Goal: Information Seeking & Learning: Learn about a topic

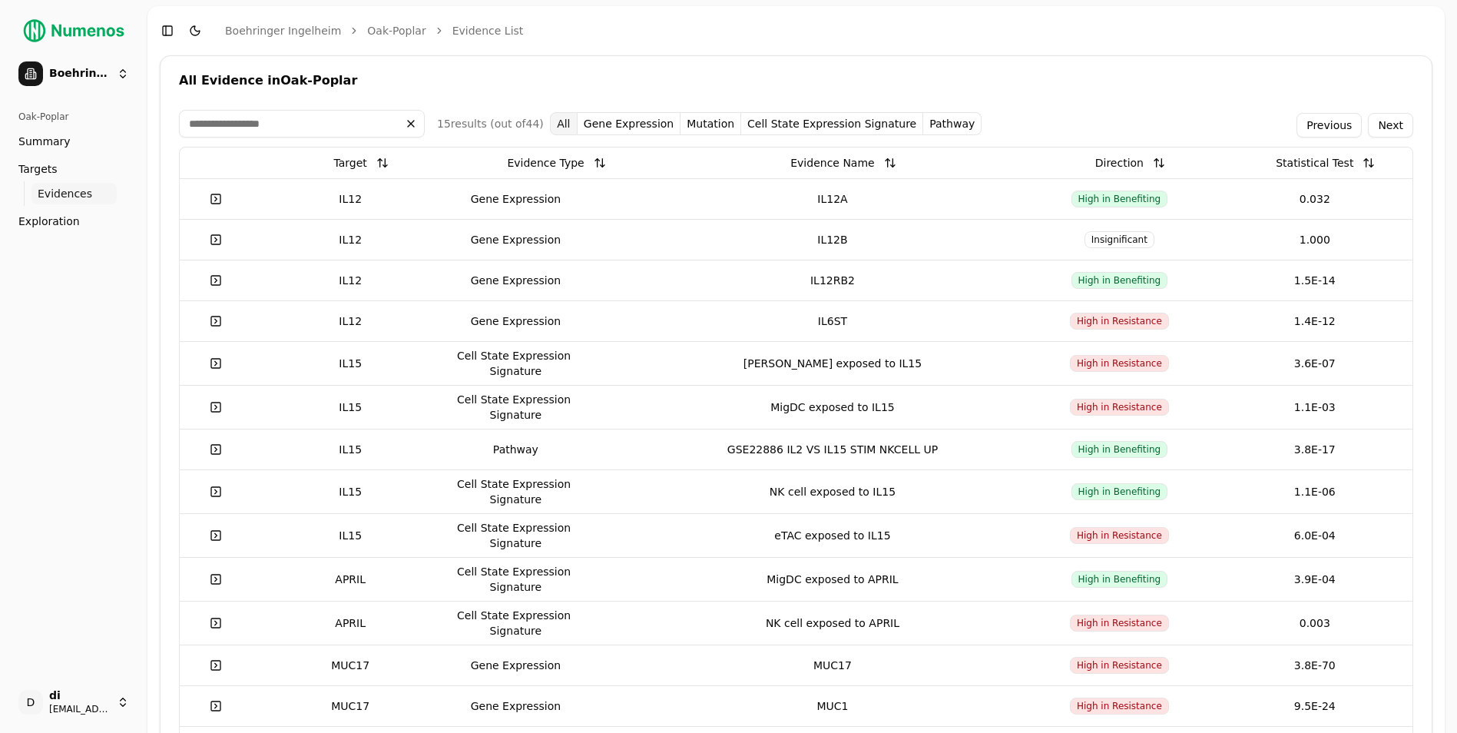
click at [923, 123] on button "Pathway" at bounding box center [952, 123] width 58 height 23
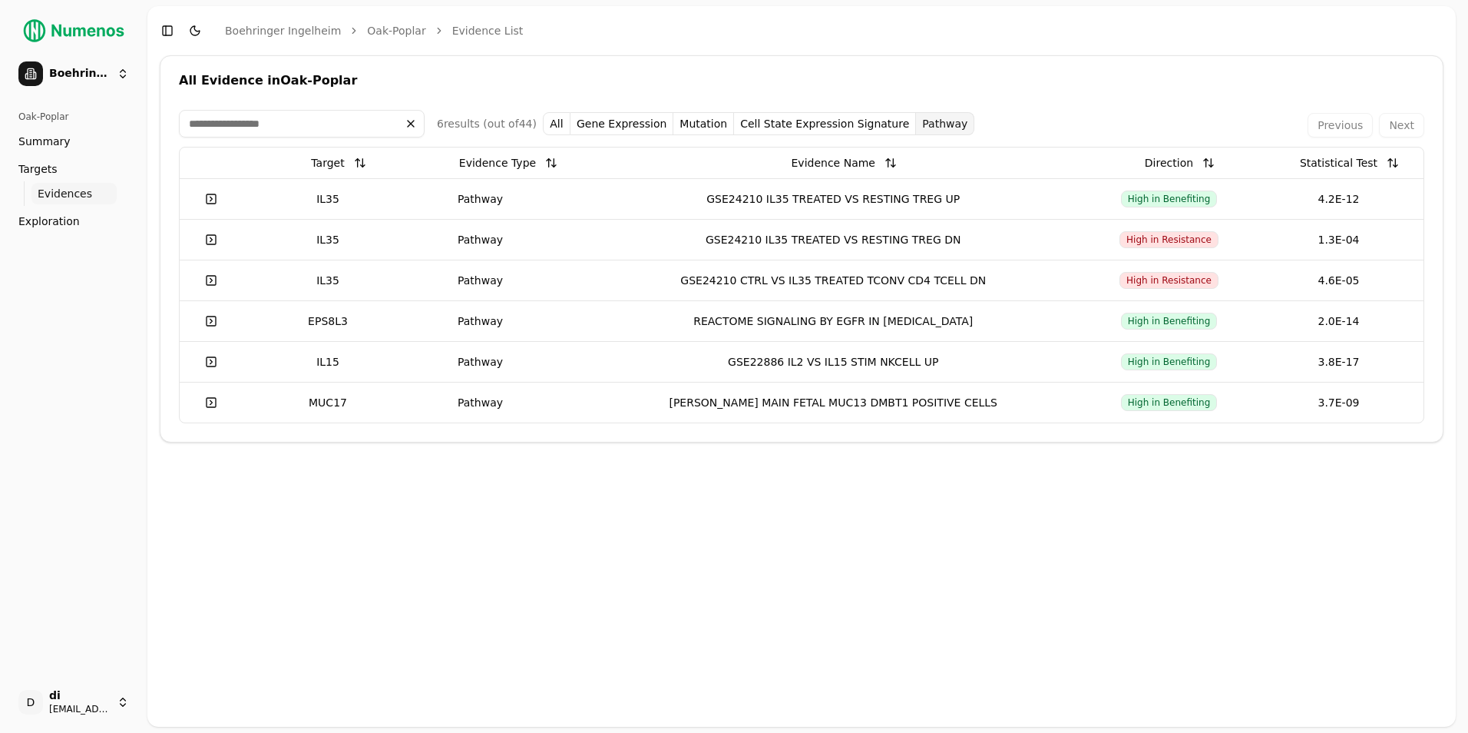
click at [817, 125] on button "Cell State Expression Signature" at bounding box center [825, 123] width 182 height 23
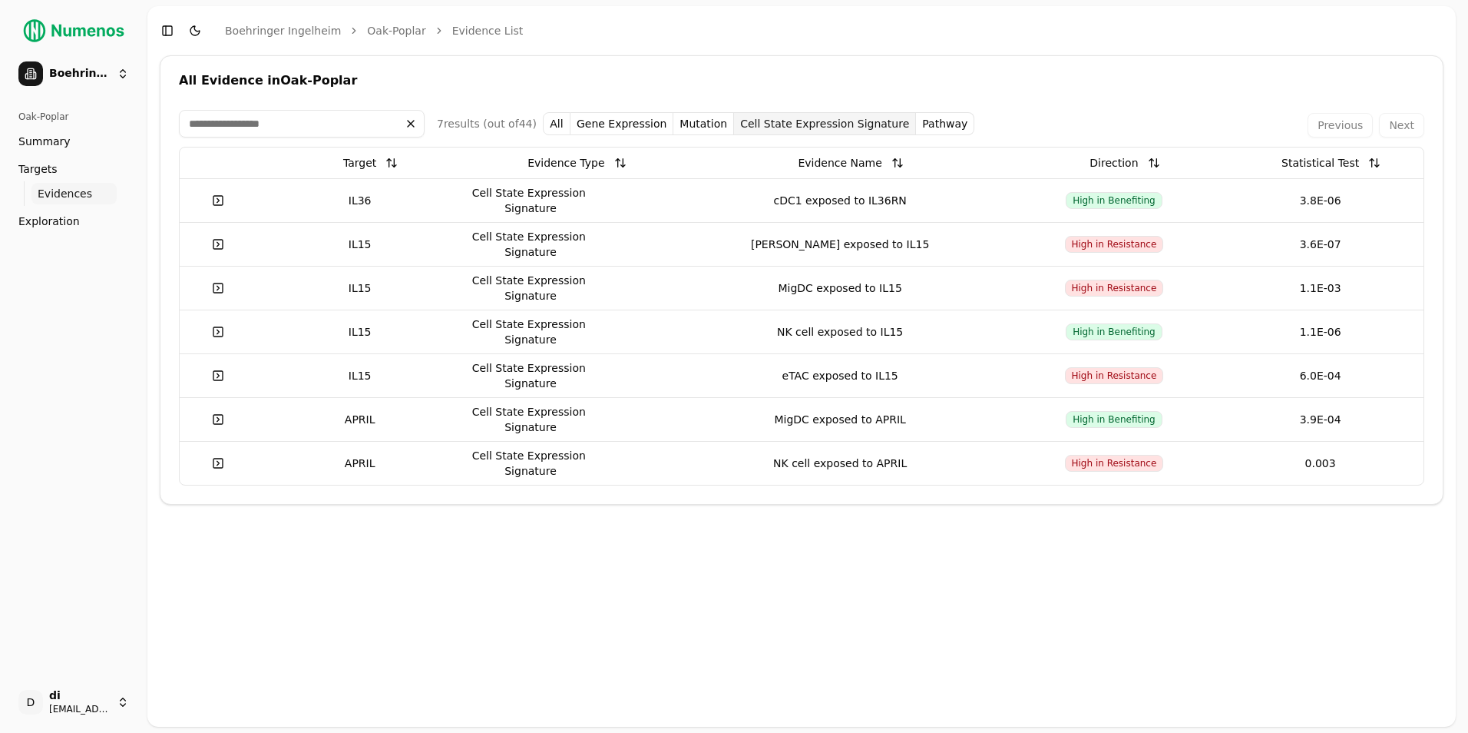
click at [673, 123] on button "mutation" at bounding box center [703, 123] width 61 height 23
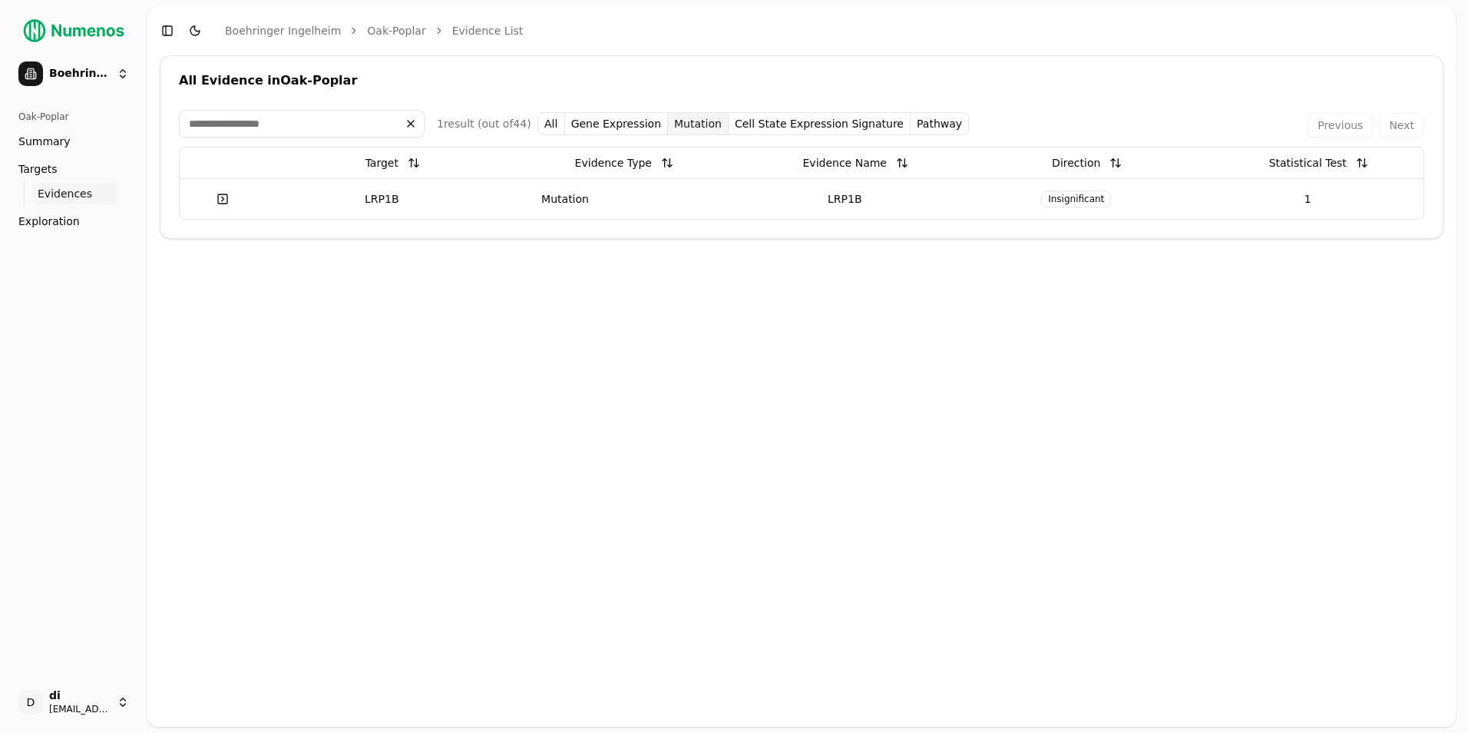
click at [616, 124] on button "Gene Expression" at bounding box center [616, 123] width 103 height 23
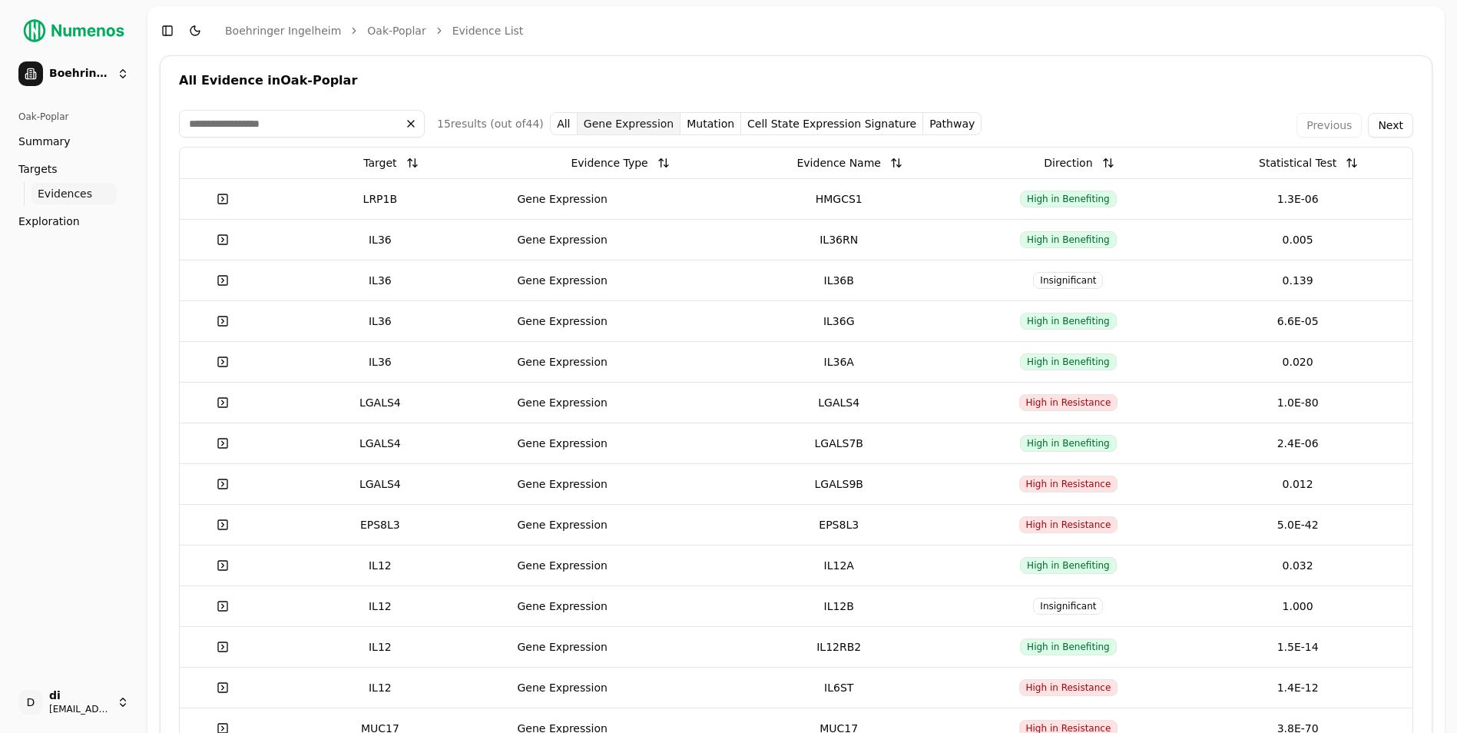
click at [550, 121] on button "All" at bounding box center [564, 123] width 28 height 23
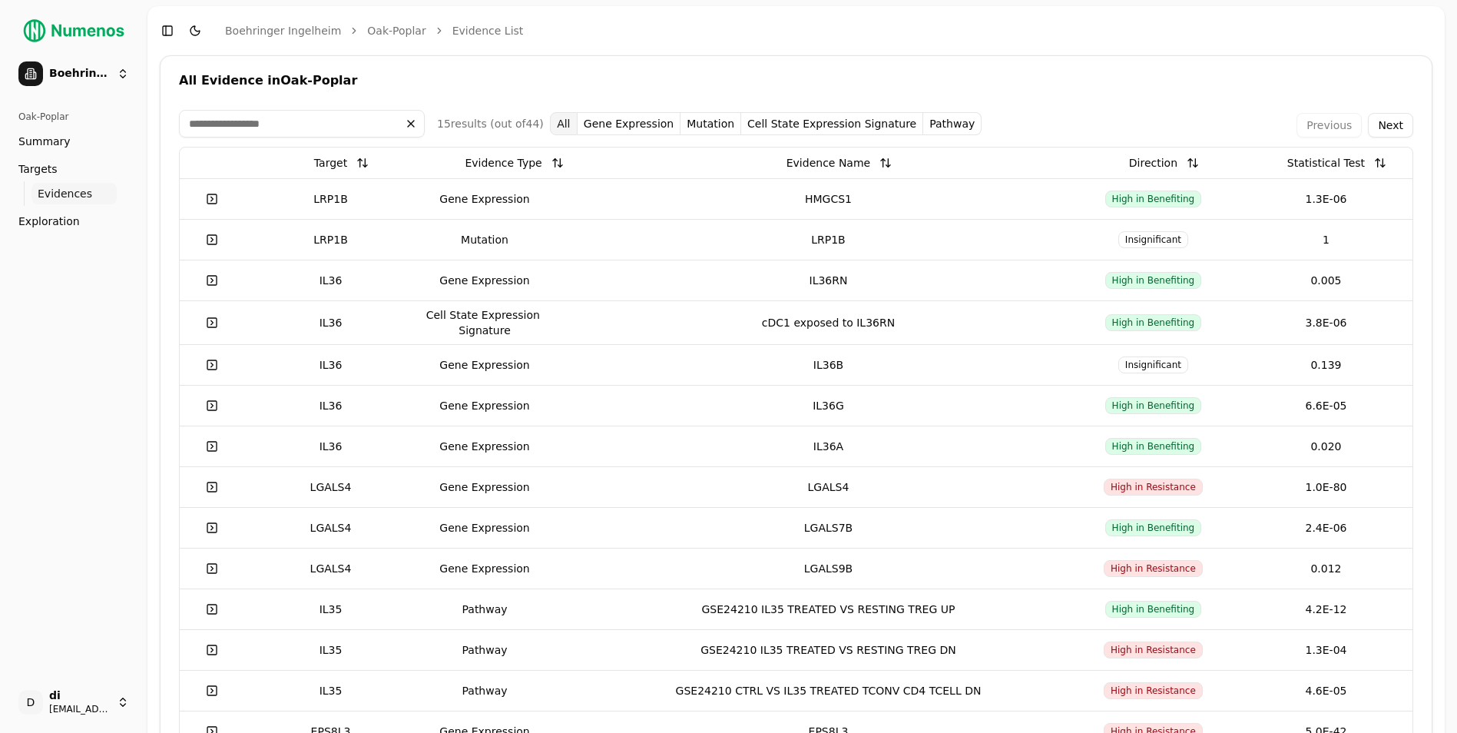
click at [630, 125] on button "Gene Expression" at bounding box center [628, 123] width 103 height 23
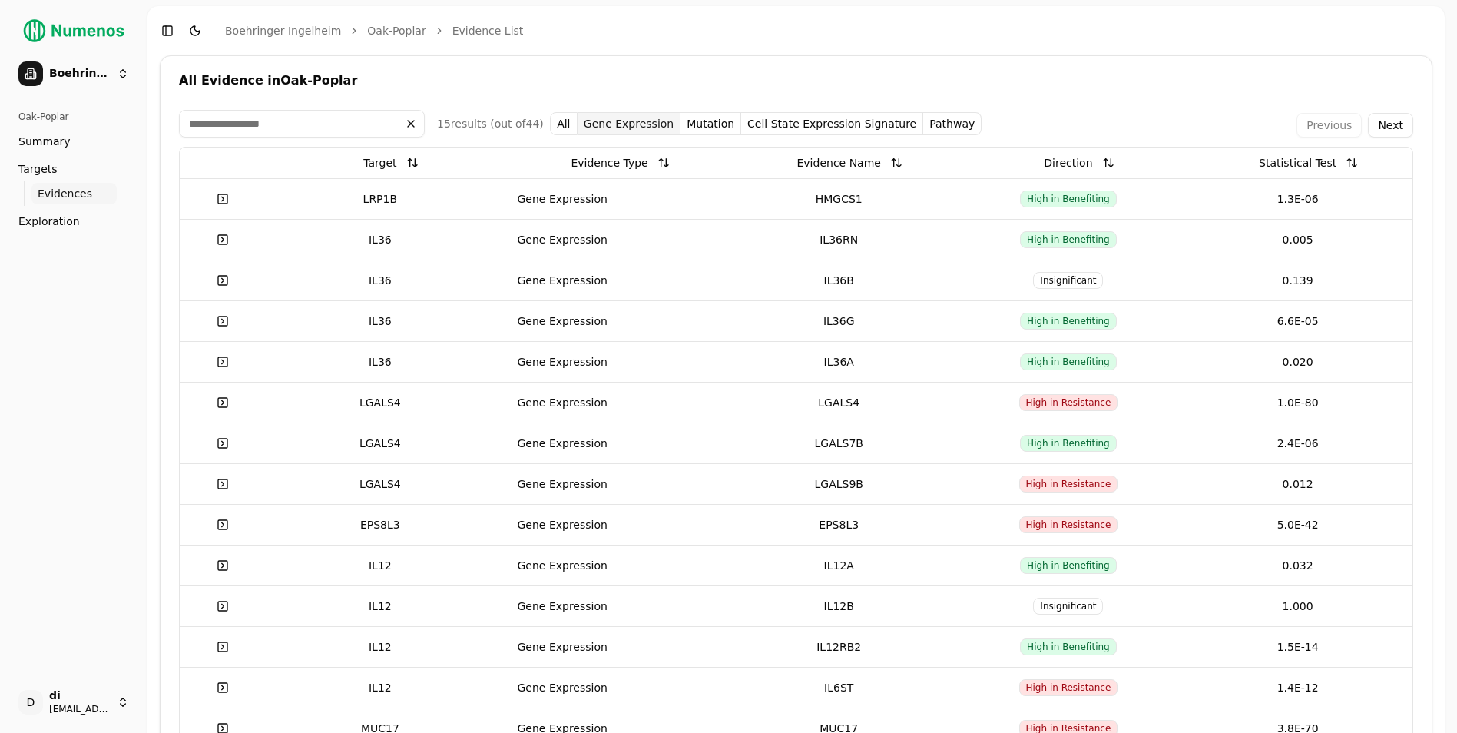
click at [222, 198] on link at bounding box center [222, 199] width 31 height 28
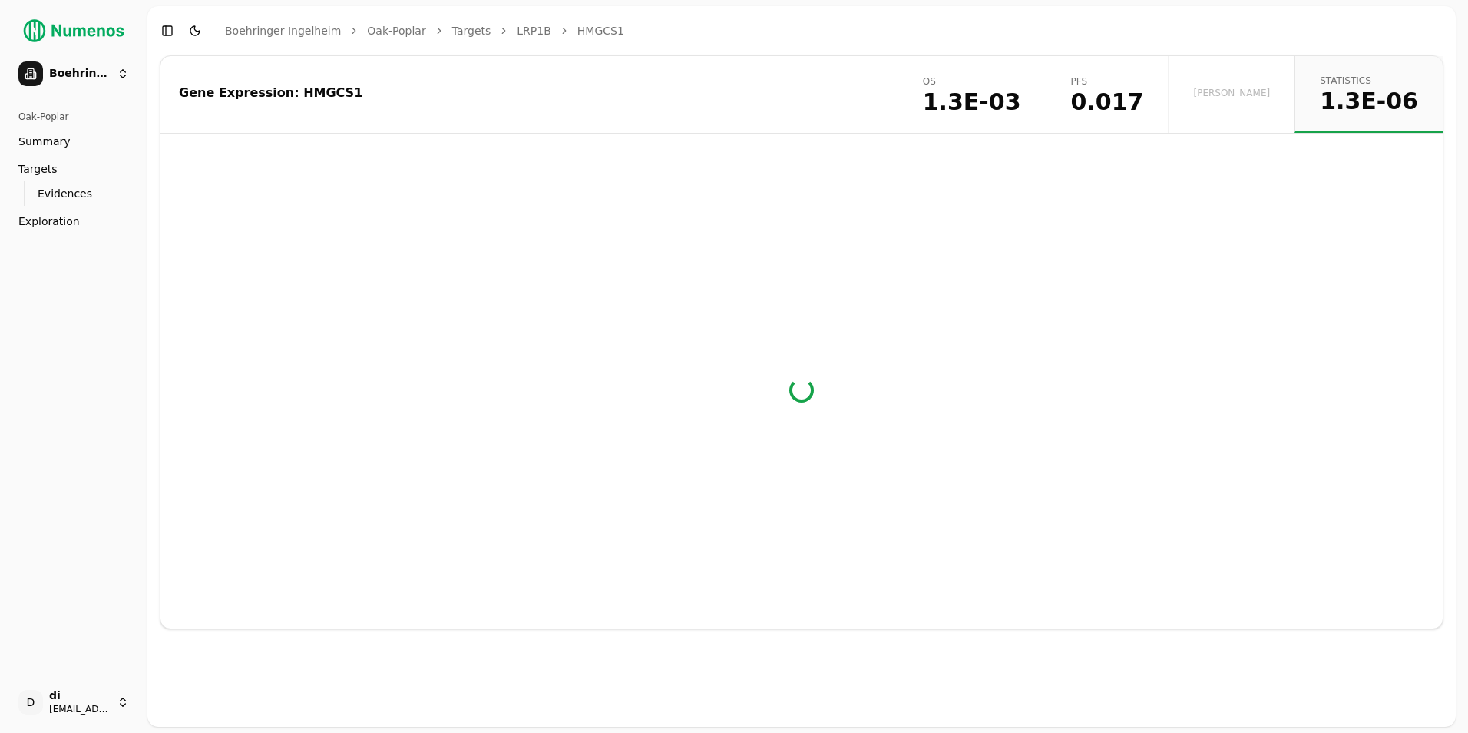
click at [222, 201] on div at bounding box center [802, 390] width 1282 height 476
click at [314, 28] on link "Boehringer Ingelheim" at bounding box center [283, 30] width 116 height 15
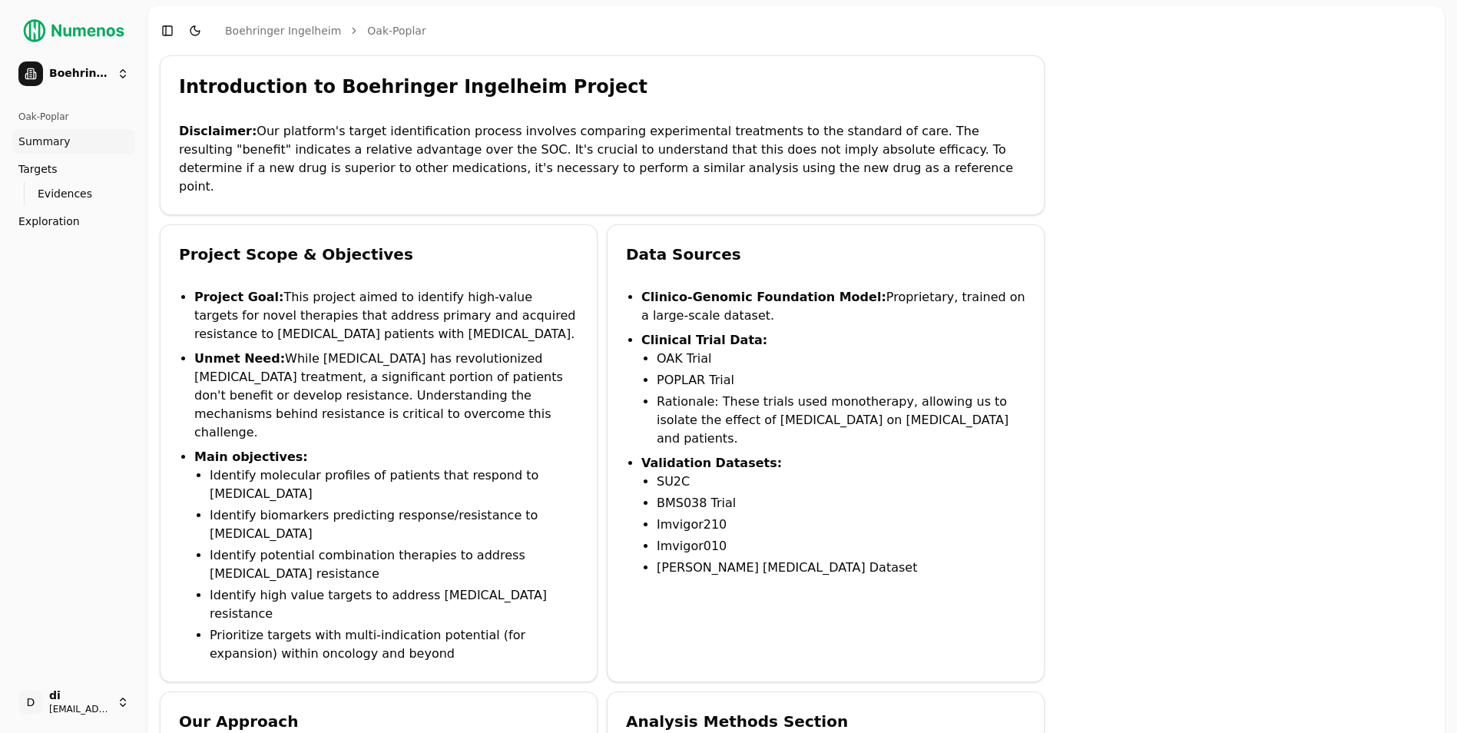
click at [68, 192] on span "Evidences" at bounding box center [65, 193] width 55 height 15
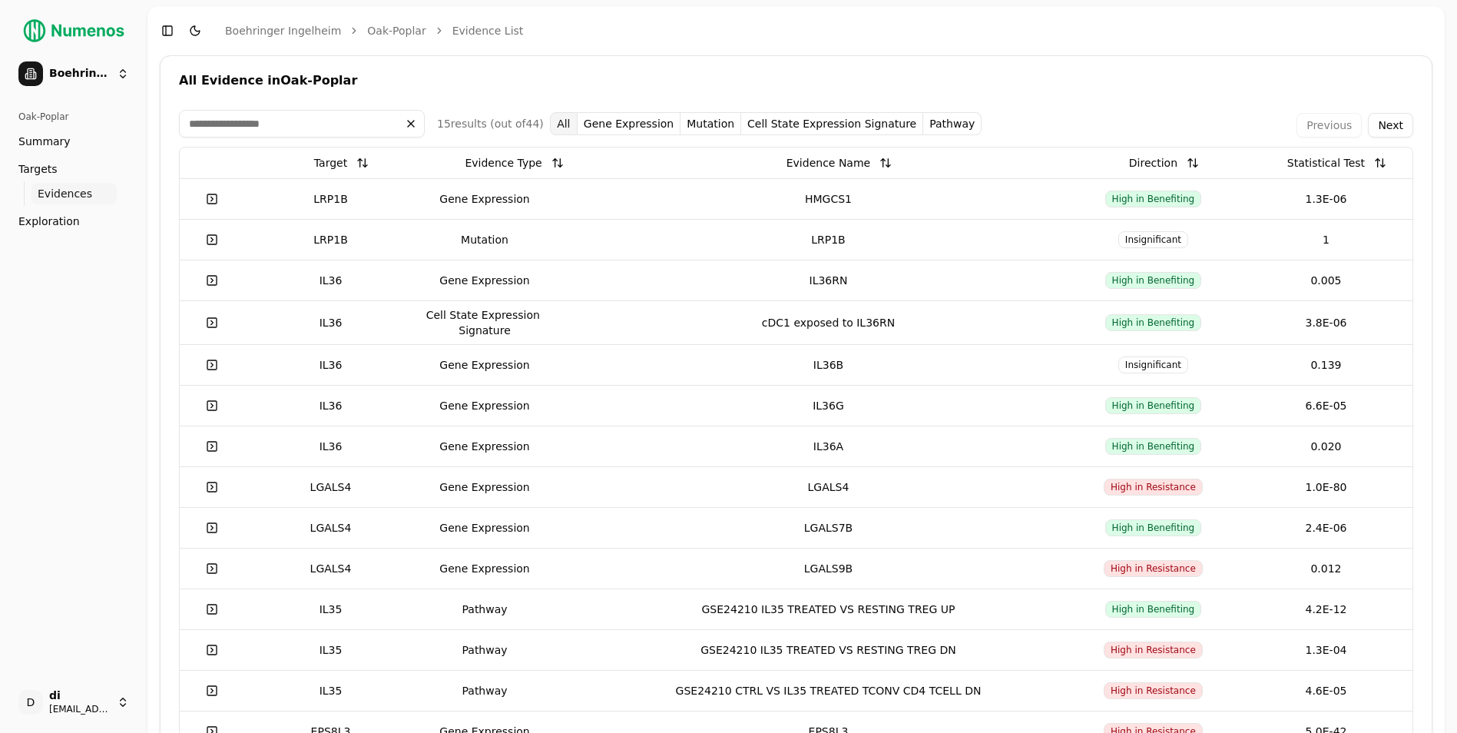
click at [55, 227] on span "Exploration" at bounding box center [48, 220] width 61 height 15
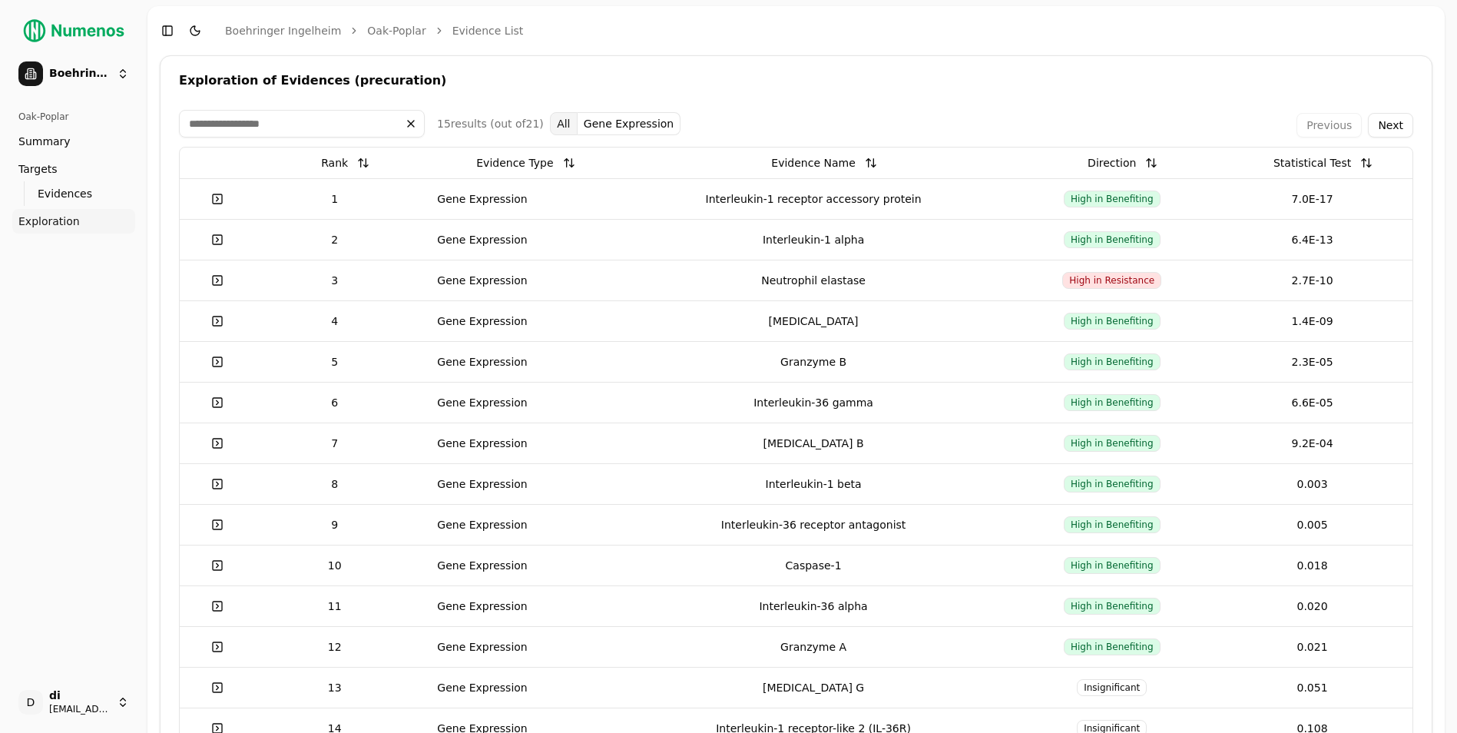
click at [222, 199] on link at bounding box center [217, 199] width 31 height 28
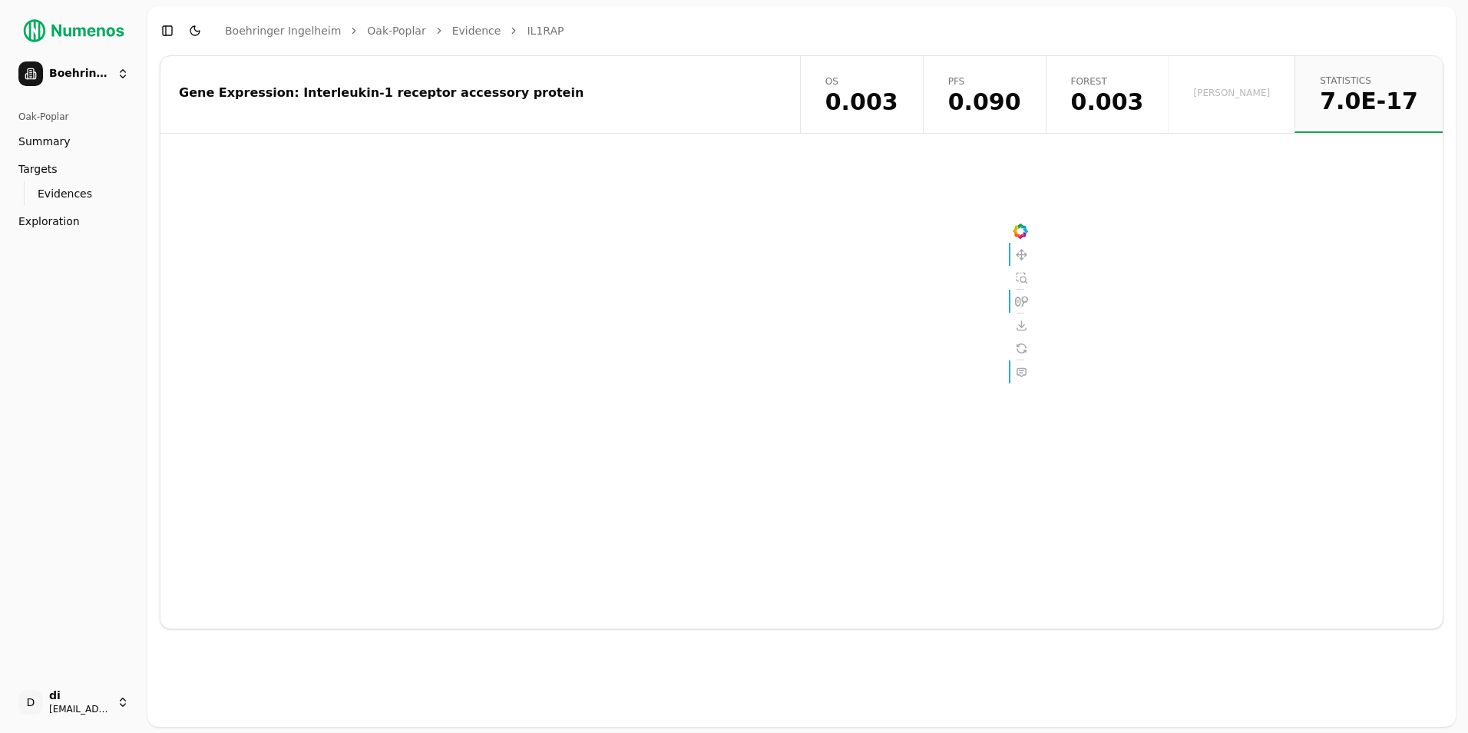
click at [74, 194] on span "Evidences" at bounding box center [65, 193] width 55 height 15
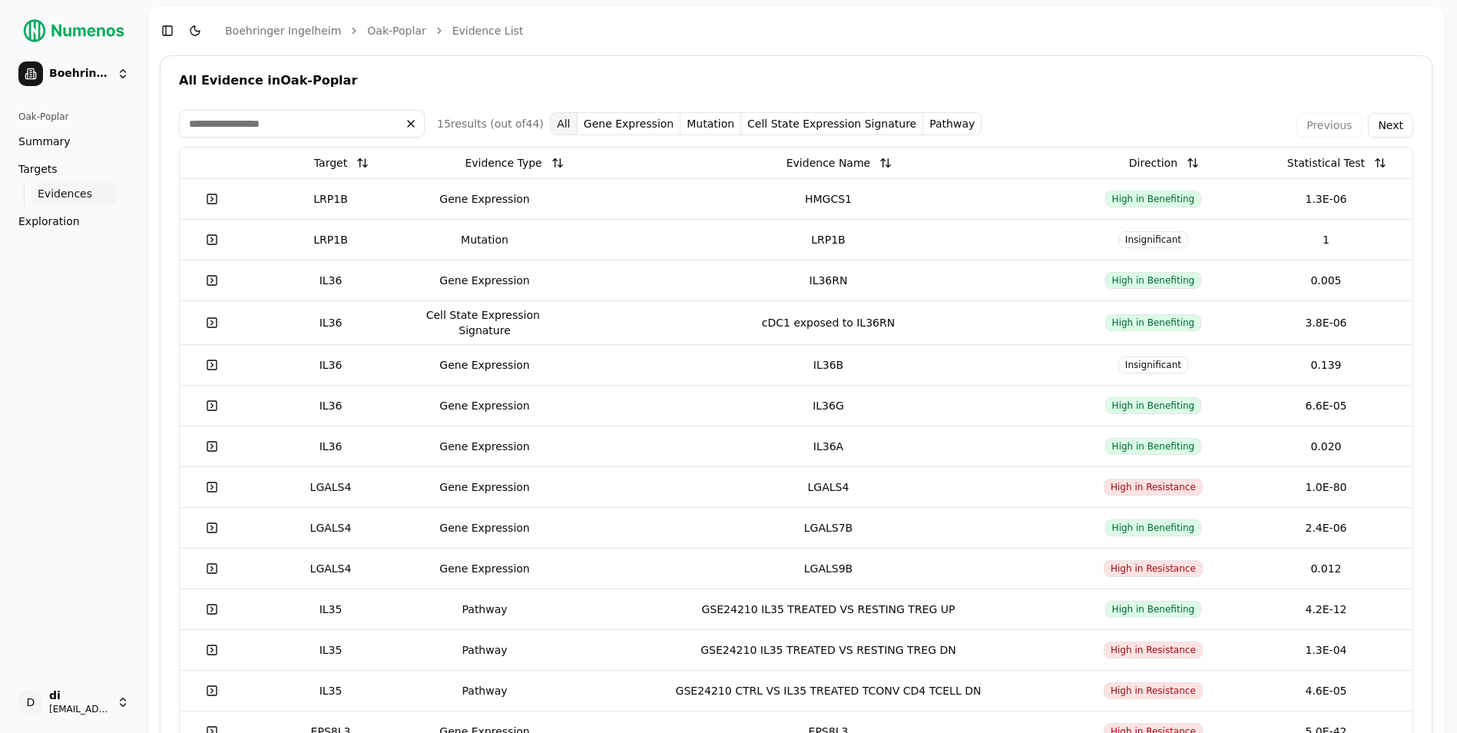
click at [51, 220] on span "Exploration" at bounding box center [48, 220] width 61 height 15
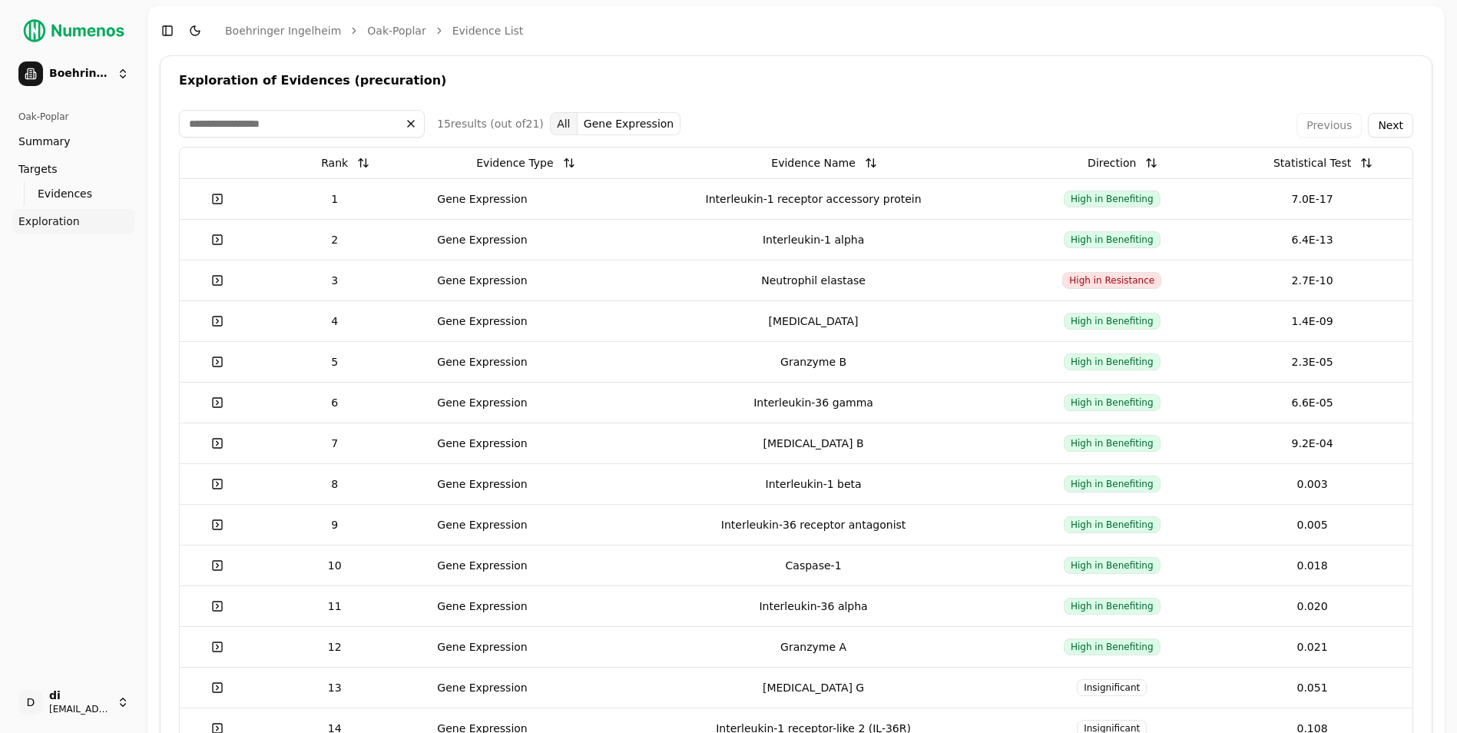
click at [58, 195] on span "Evidences" at bounding box center [65, 193] width 55 height 15
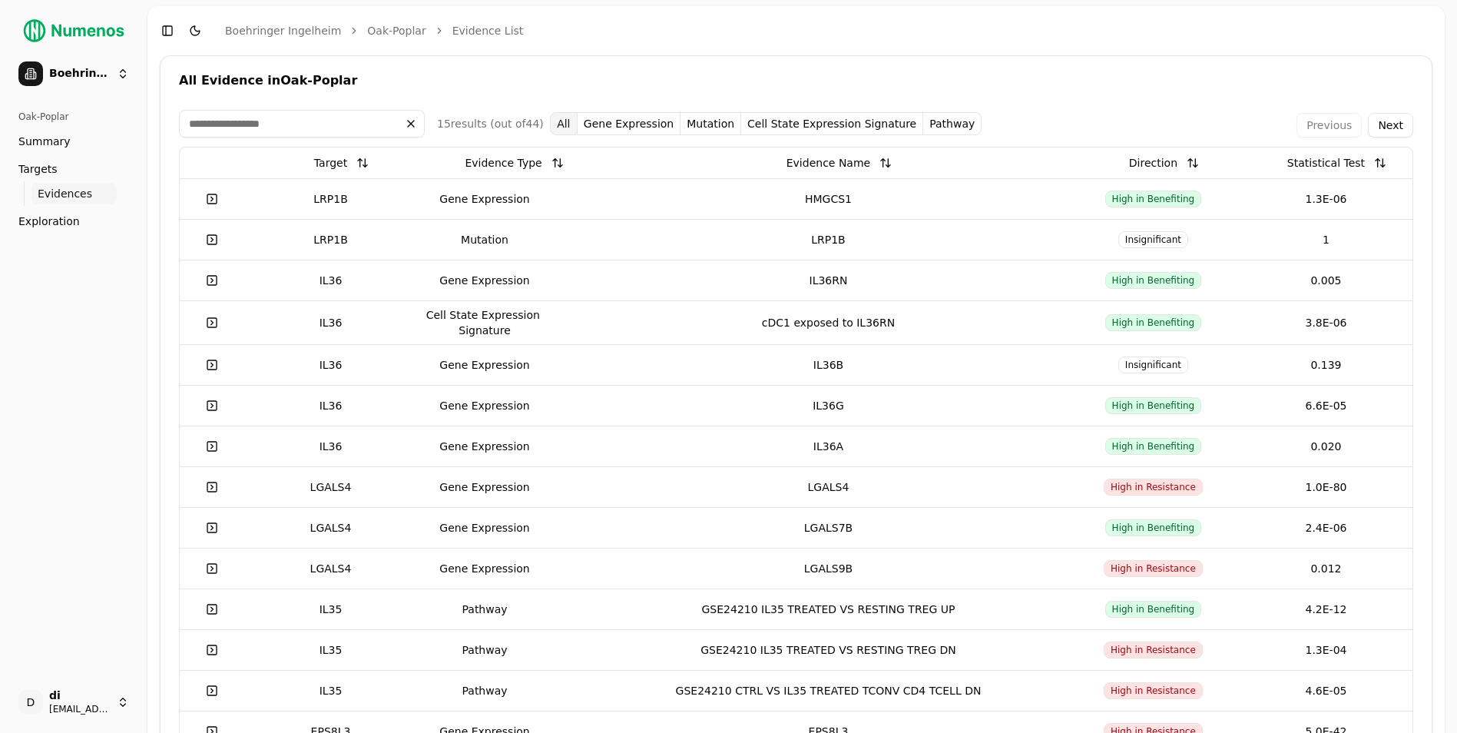
click at [634, 123] on button "Gene Expression" at bounding box center [628, 123] width 103 height 23
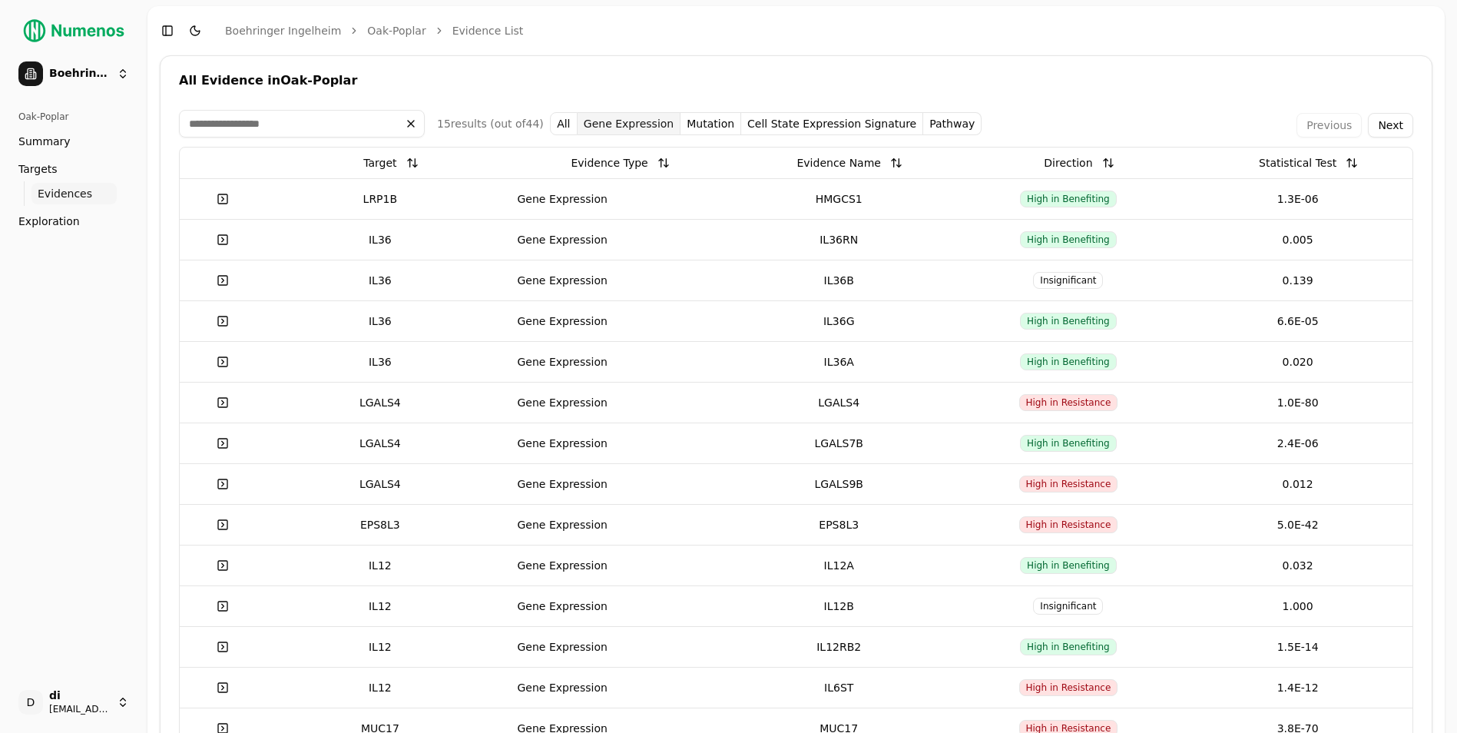
click at [700, 125] on button "mutation" at bounding box center [710, 123] width 61 height 23
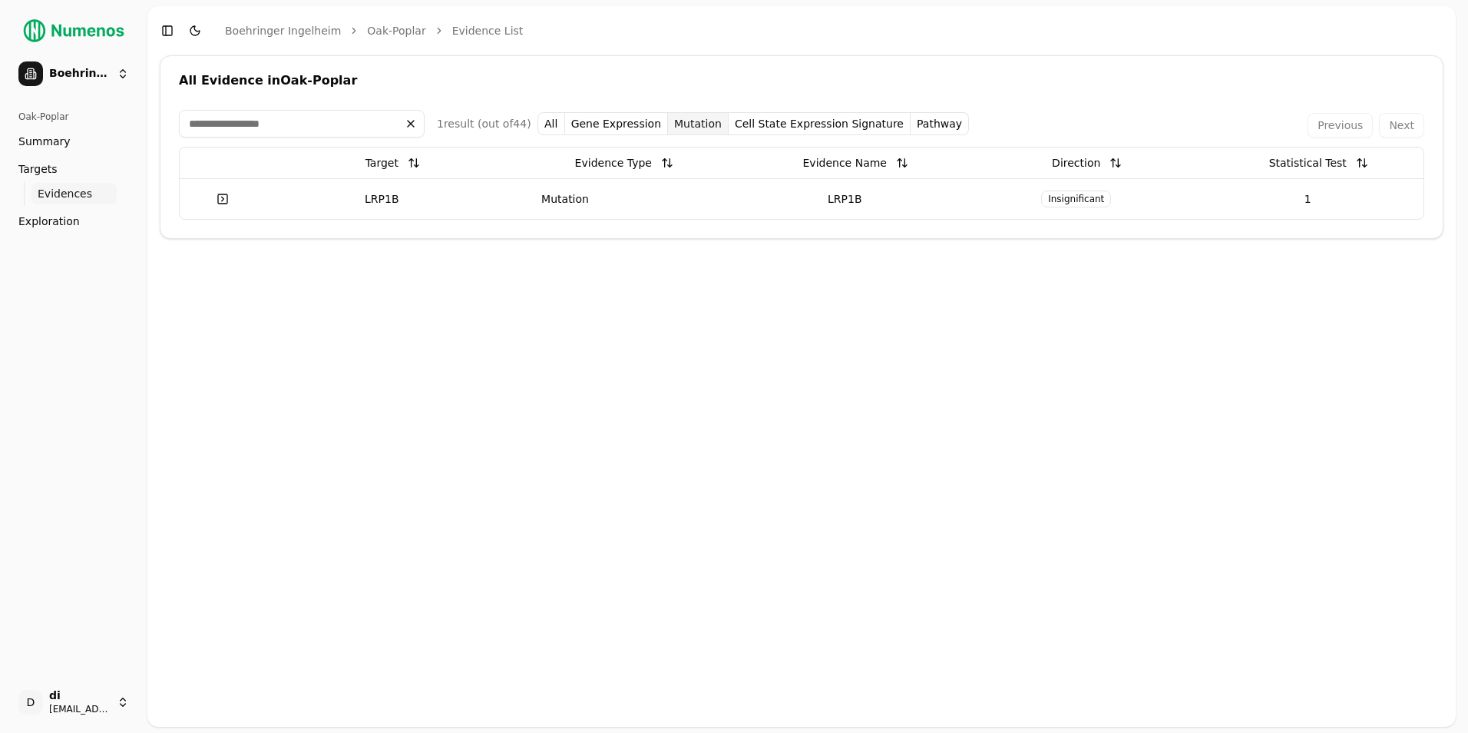
click at [778, 125] on button "Cell State Expression Signature" at bounding box center [820, 123] width 182 height 23
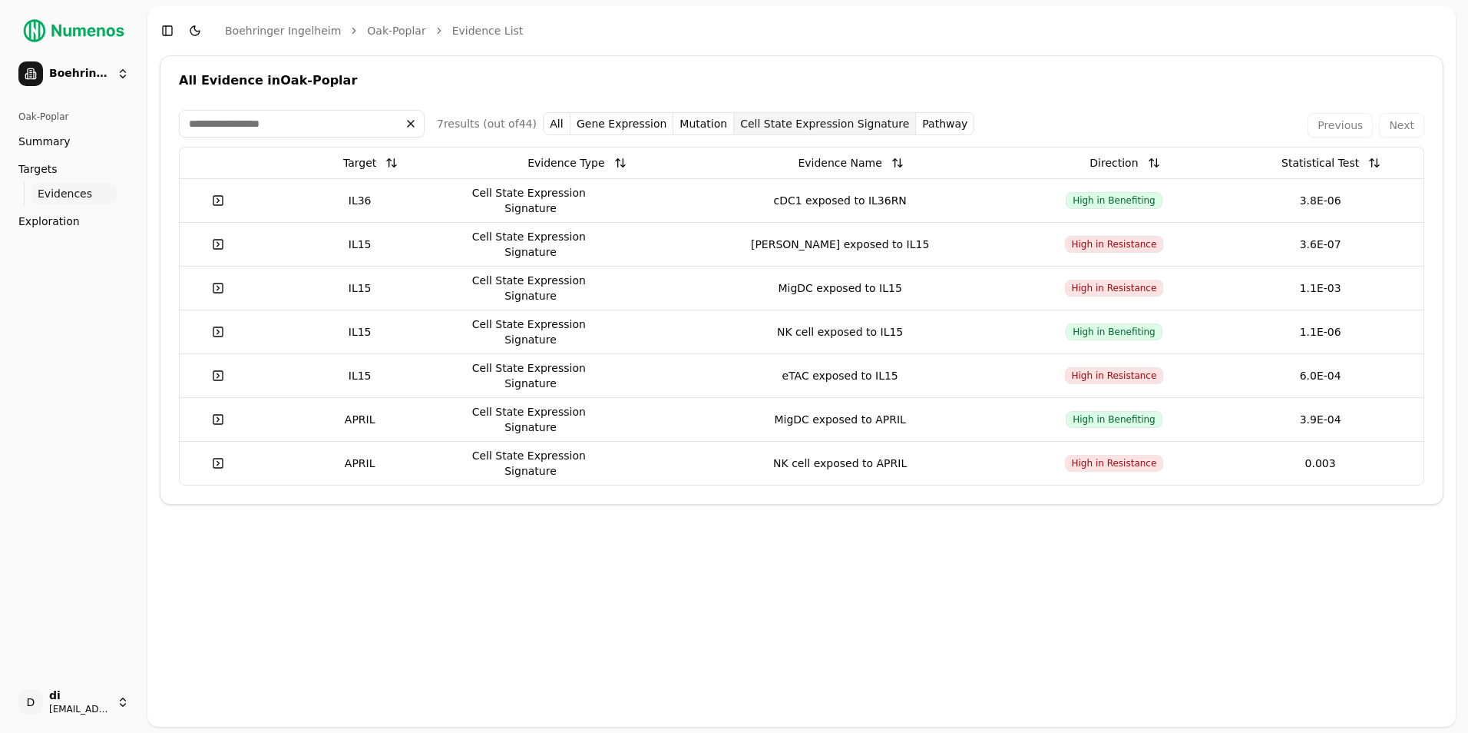
click at [916, 127] on button "Pathway" at bounding box center [945, 123] width 58 height 23
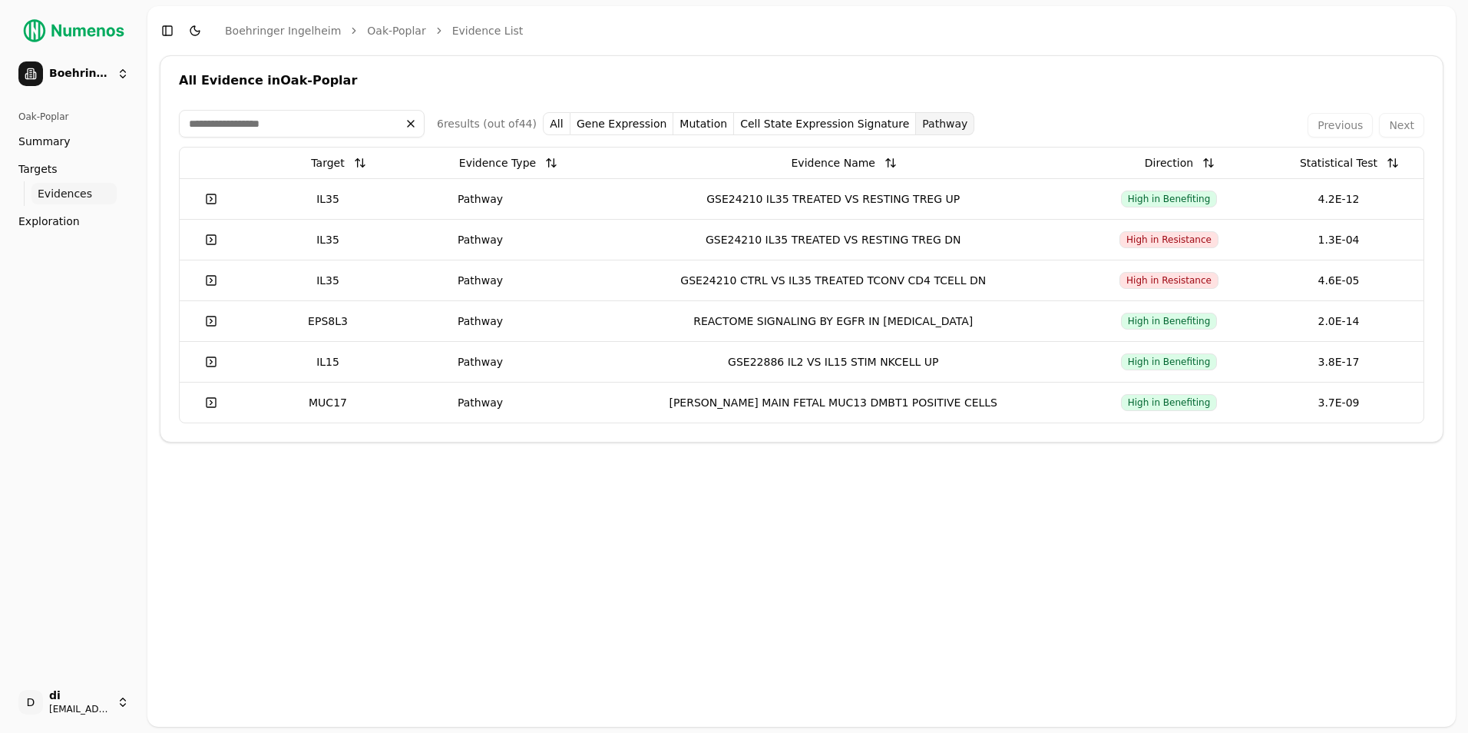
click at [820, 124] on button "Cell State Expression Signature" at bounding box center [825, 123] width 182 height 23
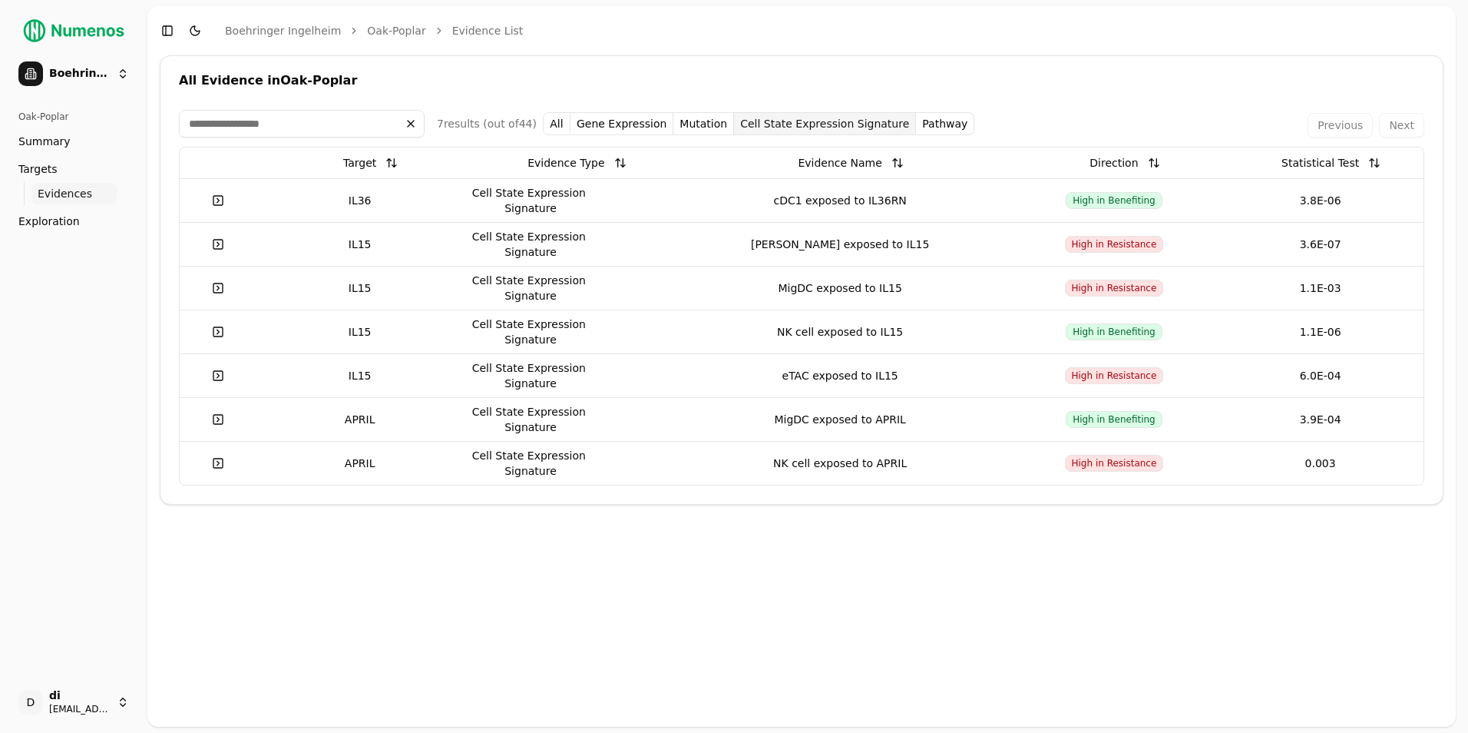
click at [707, 124] on button "mutation" at bounding box center [703, 123] width 61 height 23
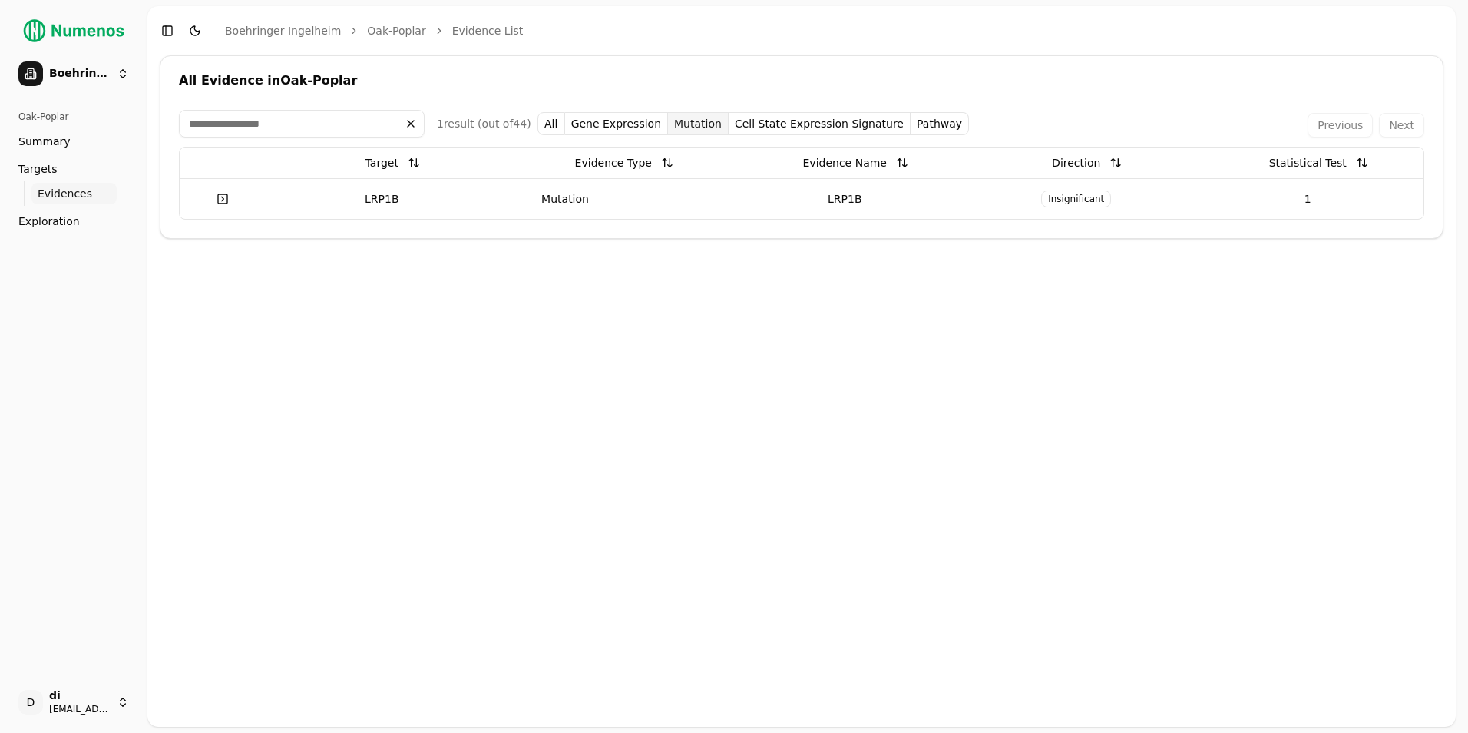
click at [770, 127] on button "Cell State Expression Signature" at bounding box center [820, 123] width 182 height 23
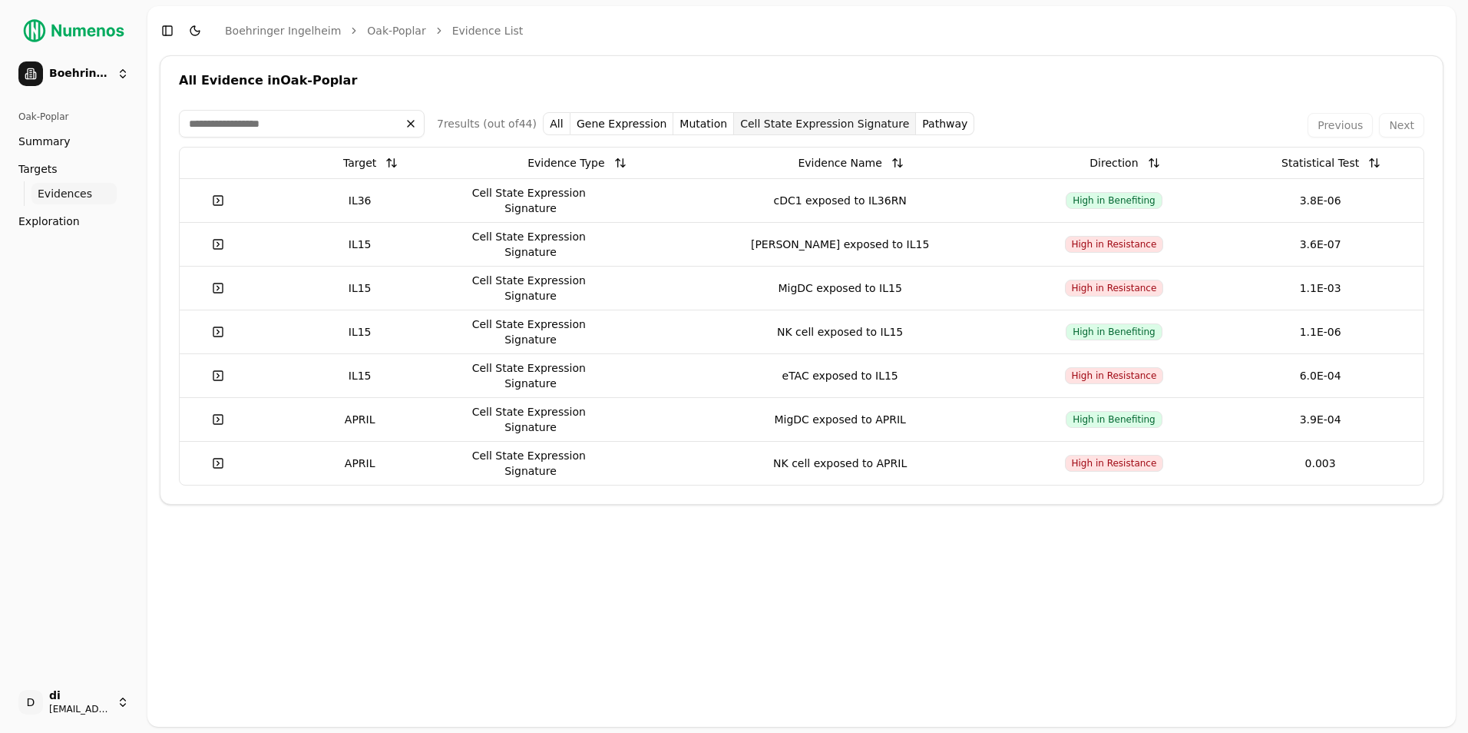
click at [789, 120] on button "Cell State Expression Signature" at bounding box center [825, 123] width 182 height 23
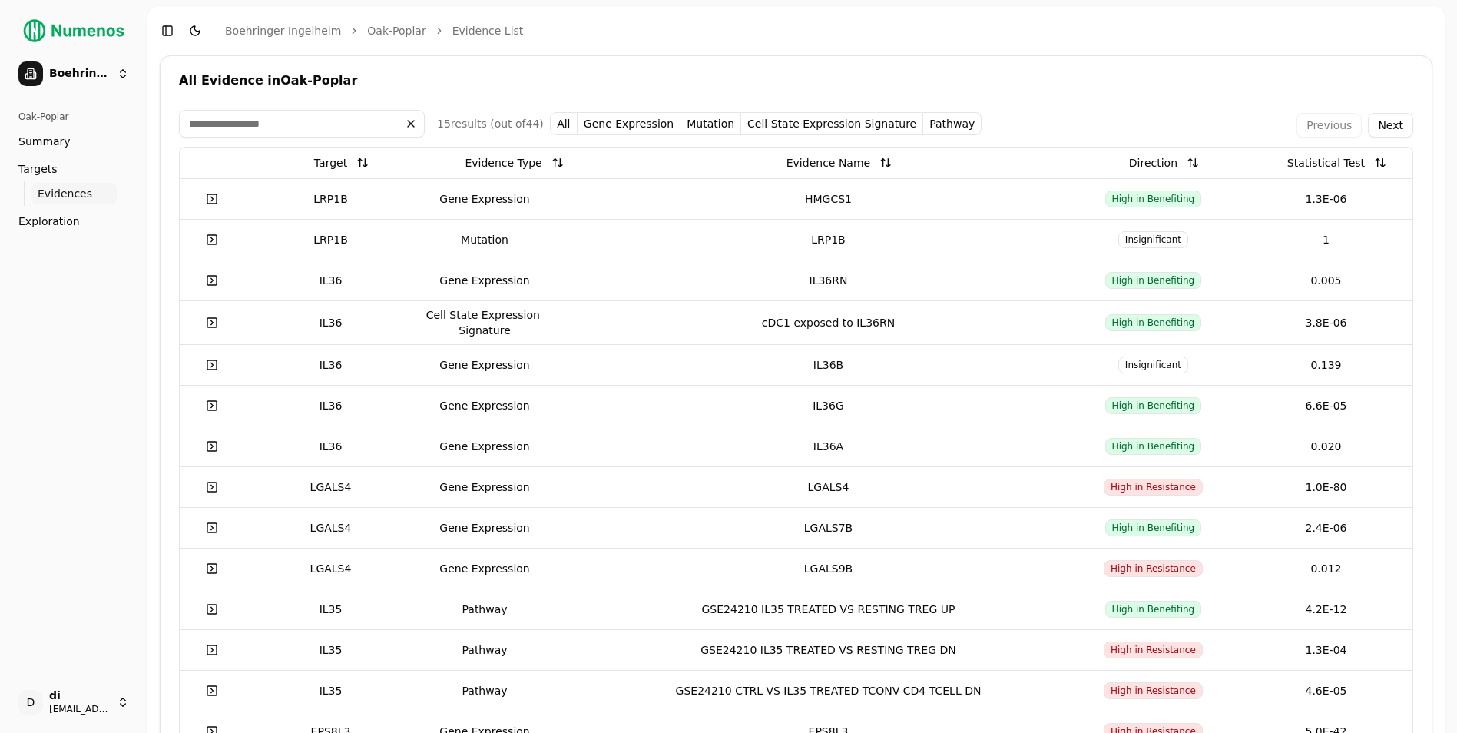
click at [684, 117] on button "mutation" at bounding box center [710, 123] width 61 height 23
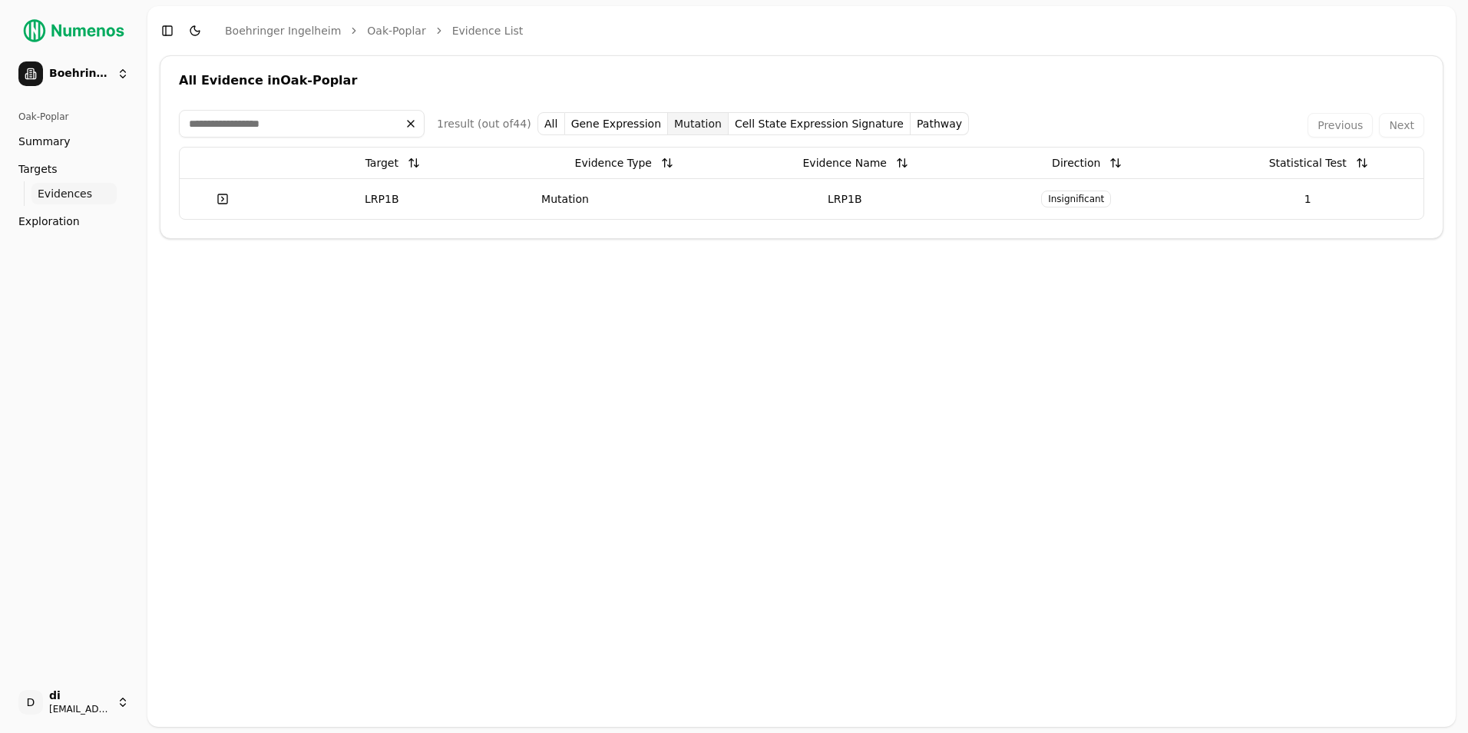
click at [766, 124] on button "Cell State Expression Signature" at bounding box center [820, 123] width 182 height 23
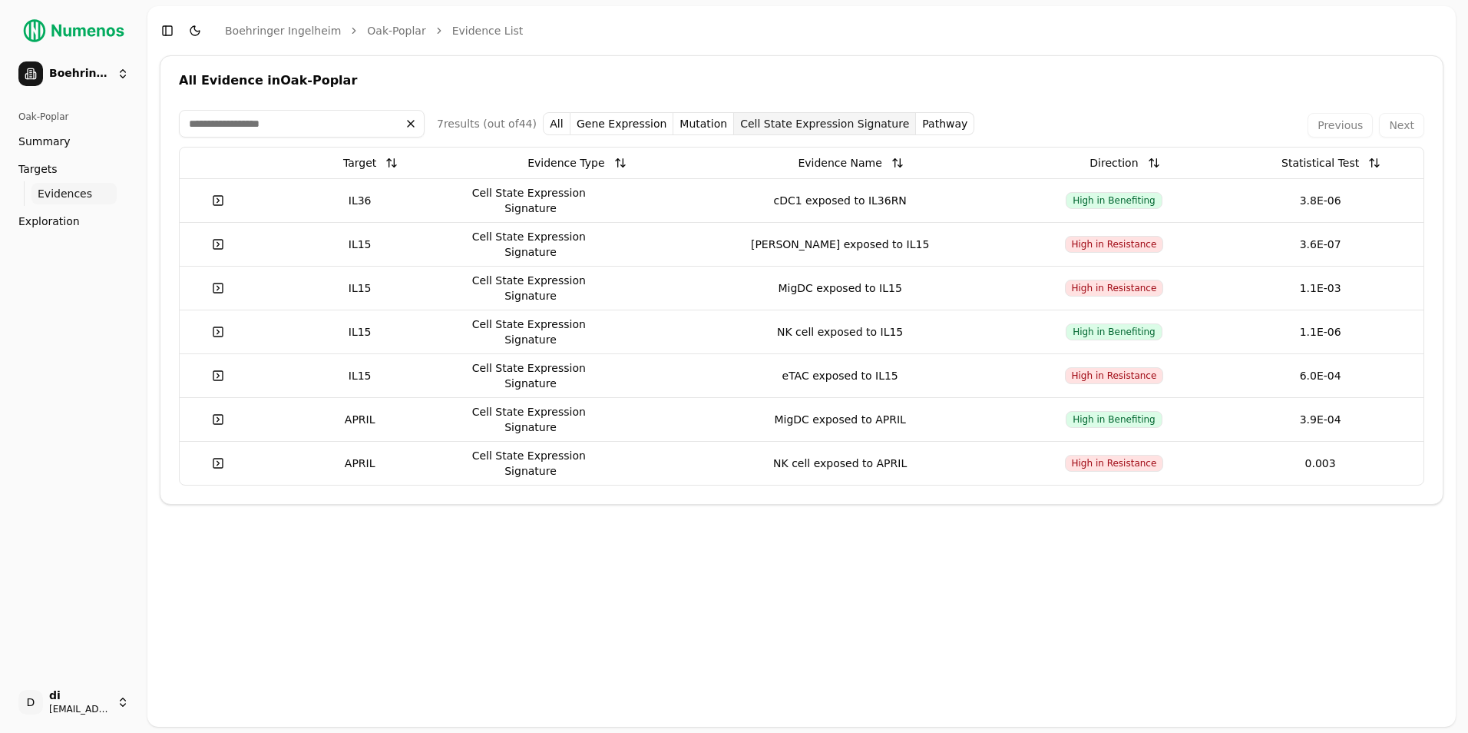
click at [916, 124] on button "Pathway" at bounding box center [945, 123] width 58 height 23
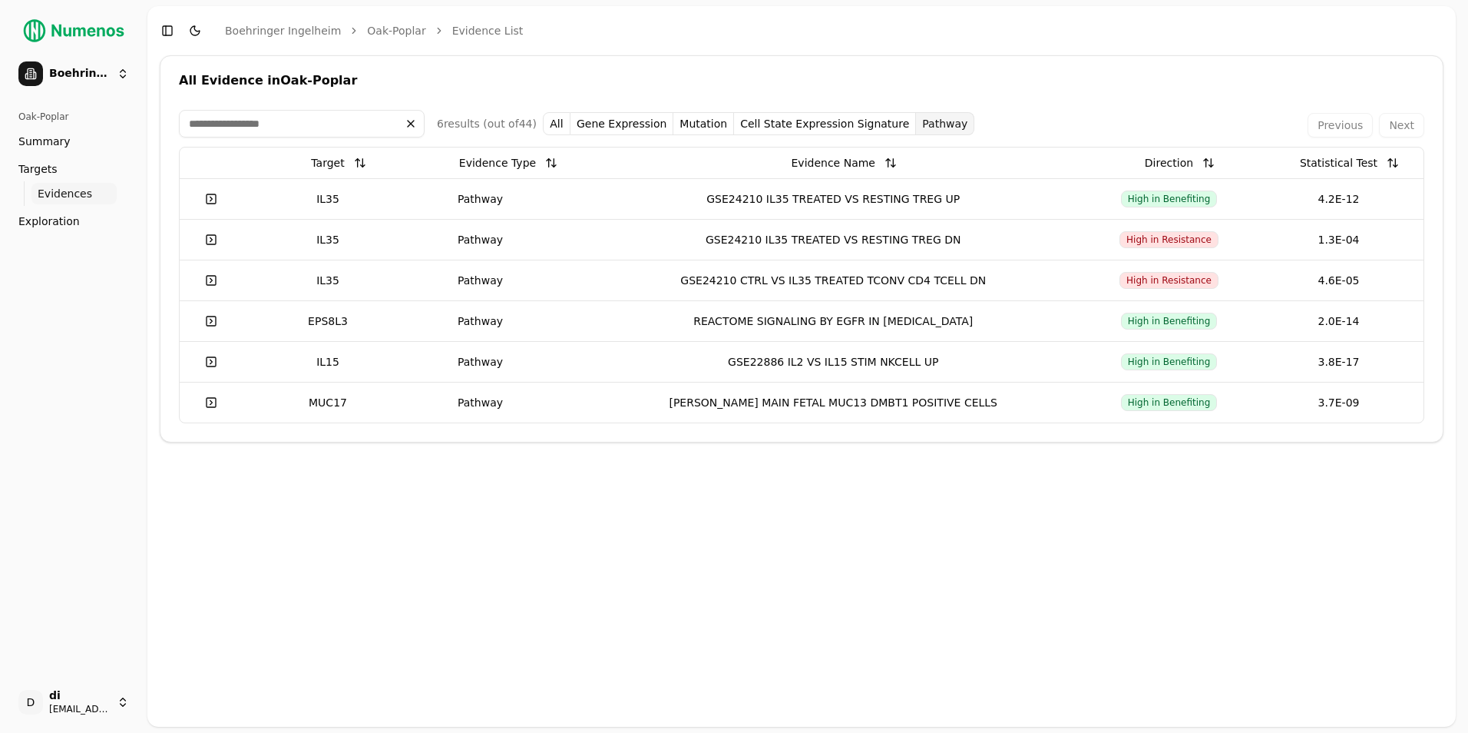
click at [825, 123] on button "Cell State Expression Signature" at bounding box center [825, 123] width 182 height 23
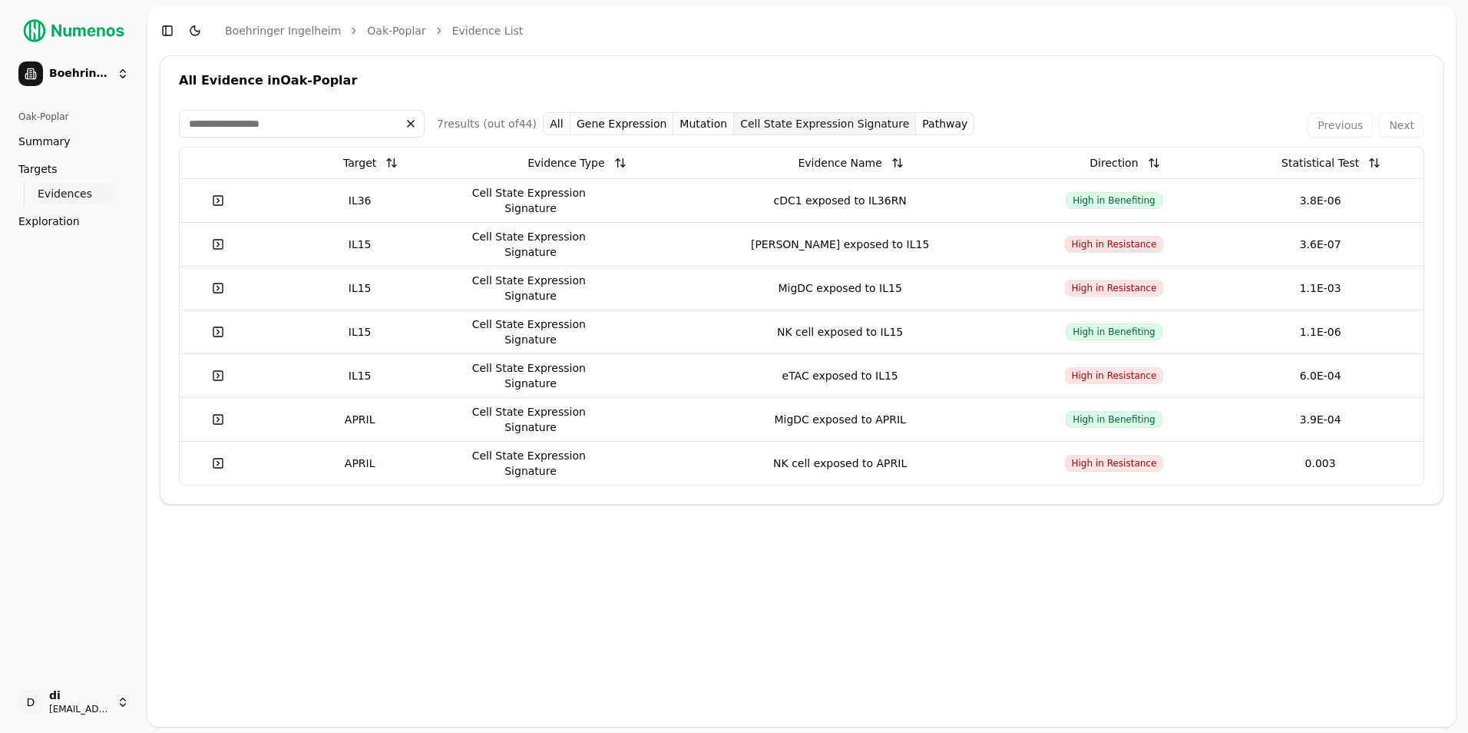
click at [677, 126] on button "mutation" at bounding box center [703, 123] width 61 height 23
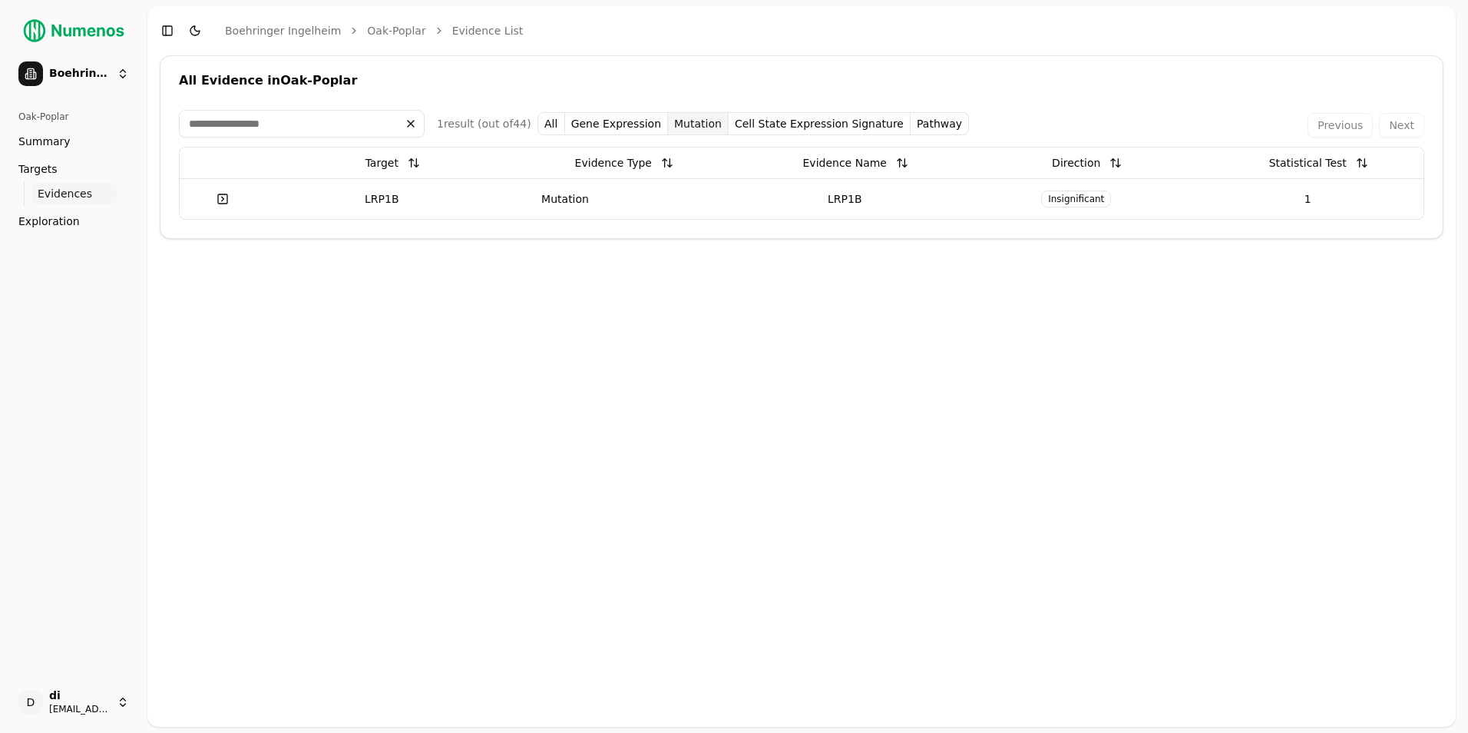
click at [773, 128] on button "Cell State Expression Signature" at bounding box center [820, 123] width 182 height 23
